Goal: Find contact information: Find contact information

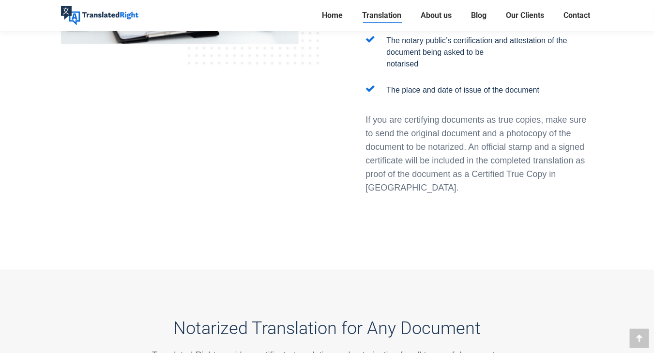
scroll to position [1162, 0]
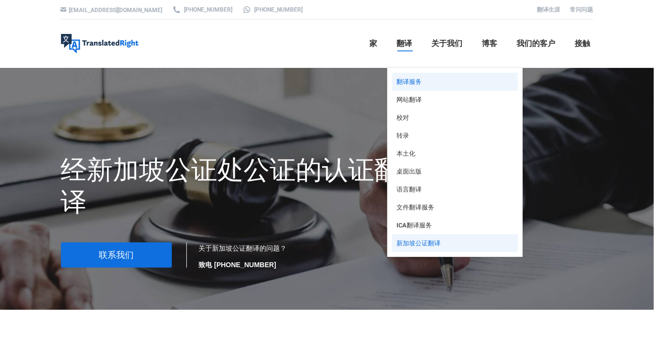
click at [408, 80] on font "翻译服务" at bounding box center [409, 81] width 25 height 7
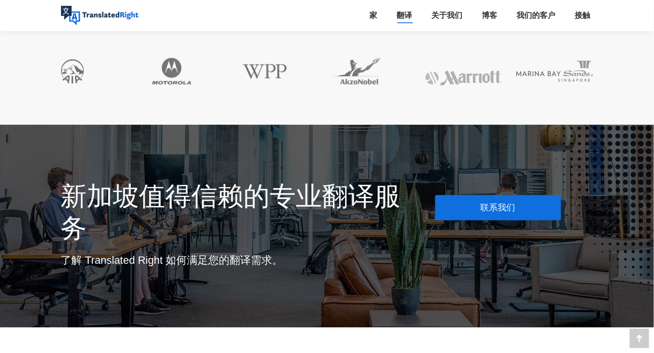
scroll to position [2373, 0]
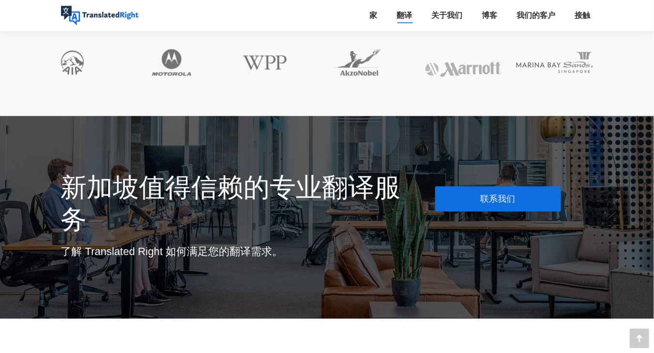
click at [493, 192] on link "联系我们" at bounding box center [498, 198] width 126 height 25
